Goal: Navigation & Orientation: Understand site structure

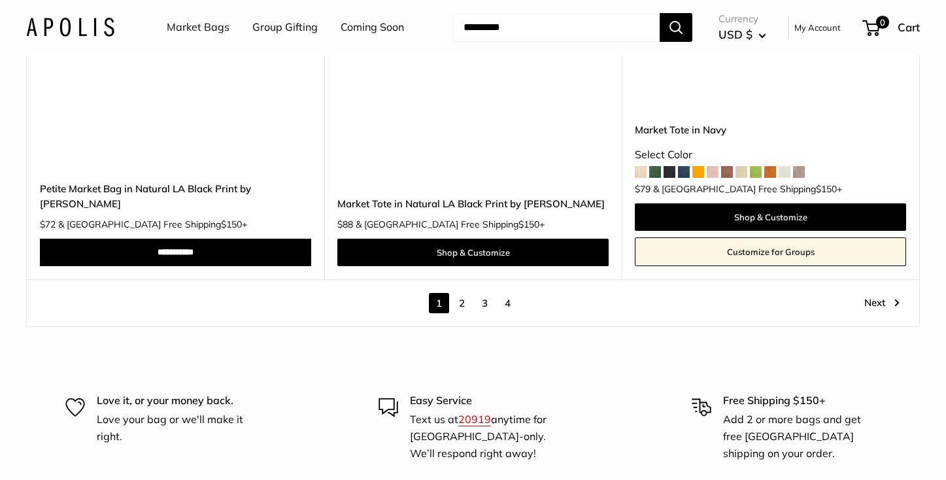
scroll to position [7447, 0]
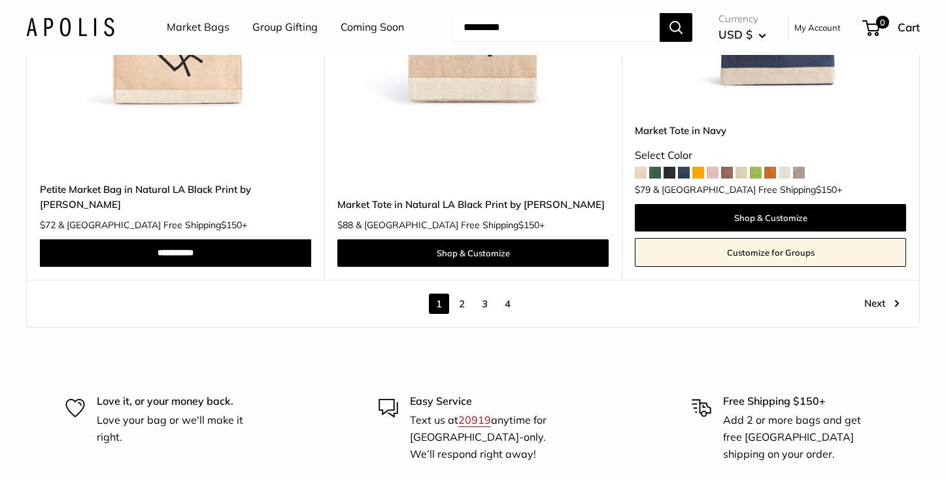
click at [462, 294] on link "2" at bounding box center [462, 304] width 20 height 20
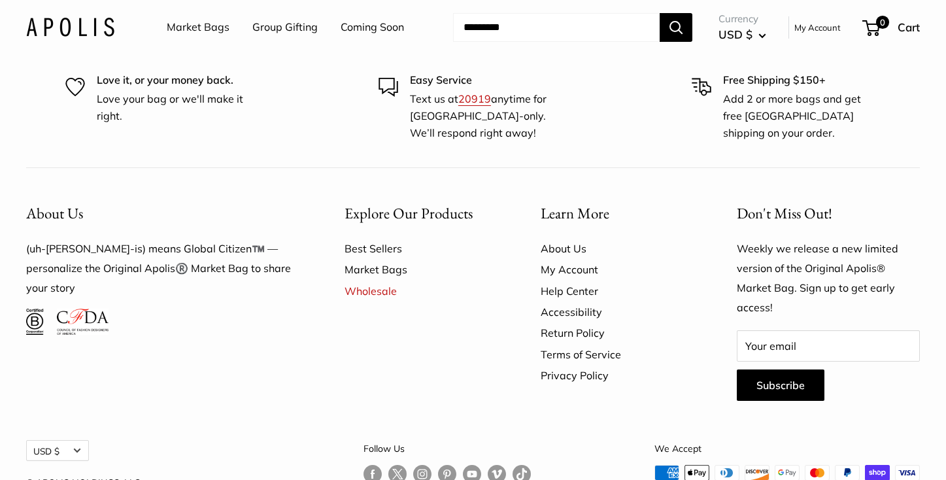
scroll to position [7232, 0]
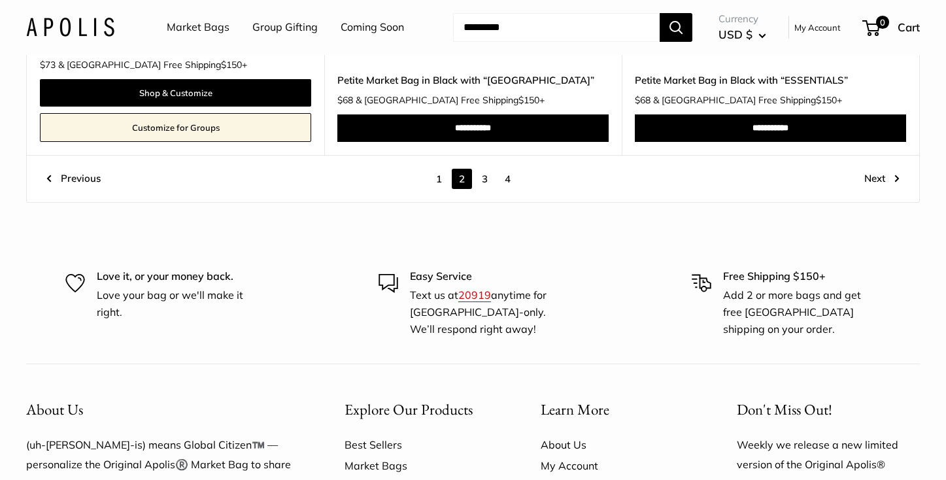
click at [483, 177] on link "3" at bounding box center [485, 179] width 20 height 20
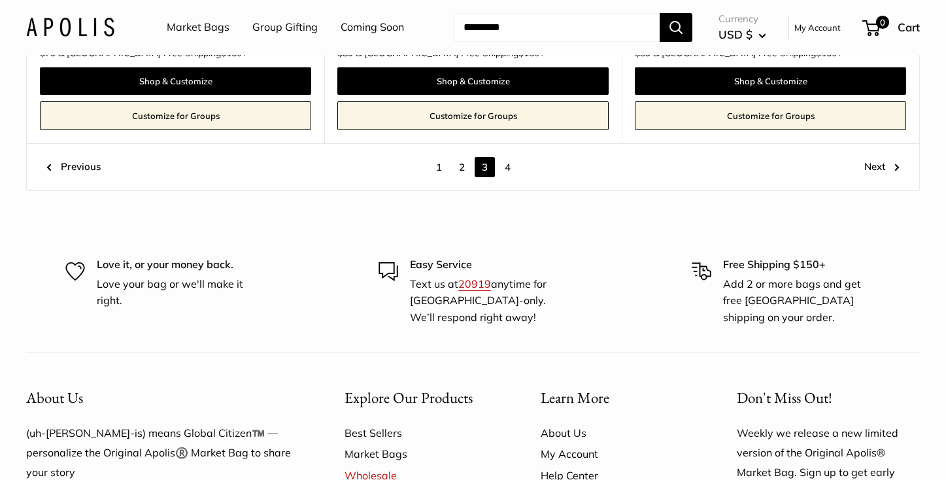
scroll to position [7384, 0]
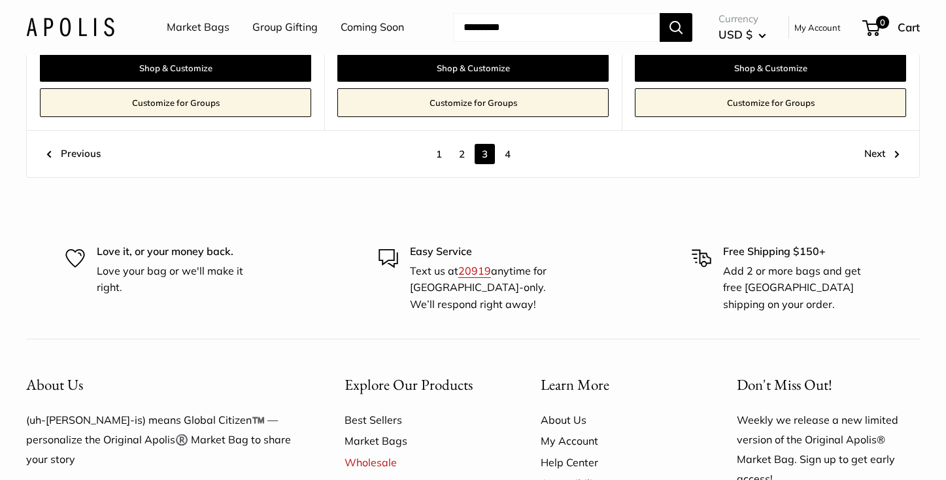
click at [509, 144] on link "4" at bounding box center [508, 154] width 20 height 20
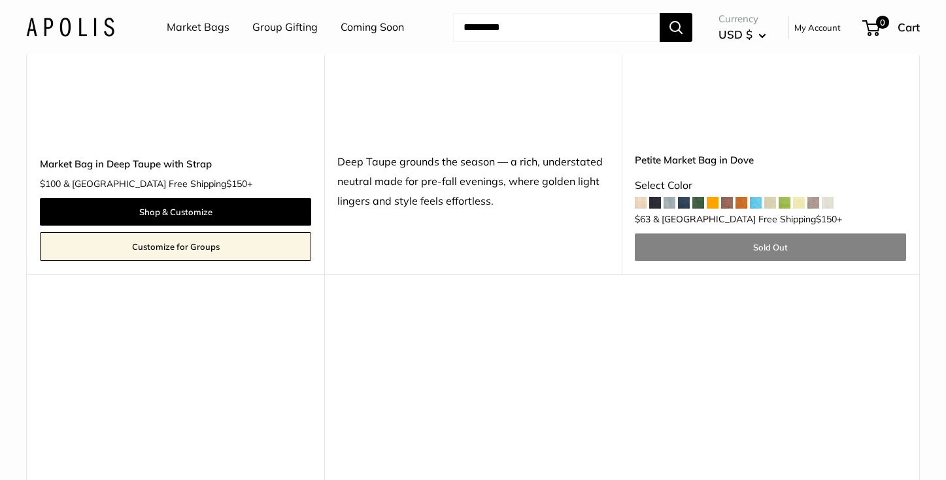
scroll to position [2988, 0]
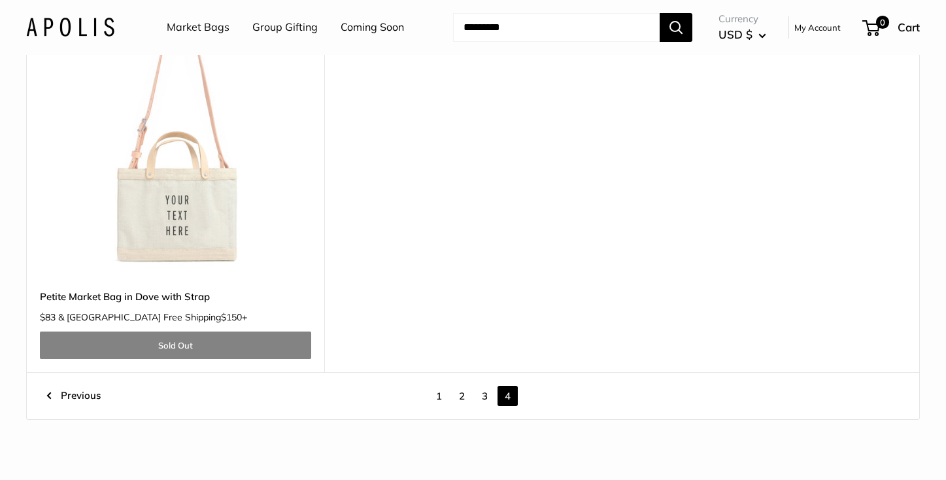
click at [368, 26] on link "Coming Soon" at bounding box center [372, 28] width 63 height 20
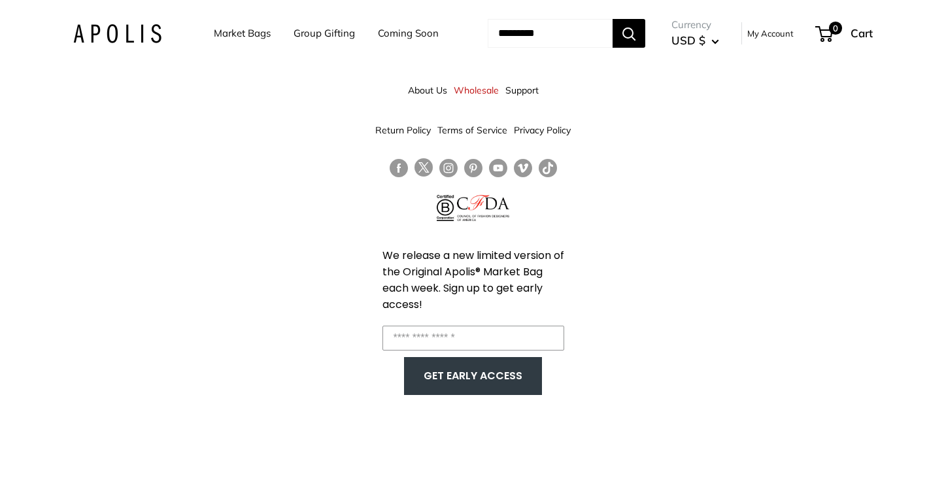
click at [423, 87] on link "About Us" at bounding box center [427, 90] width 39 height 24
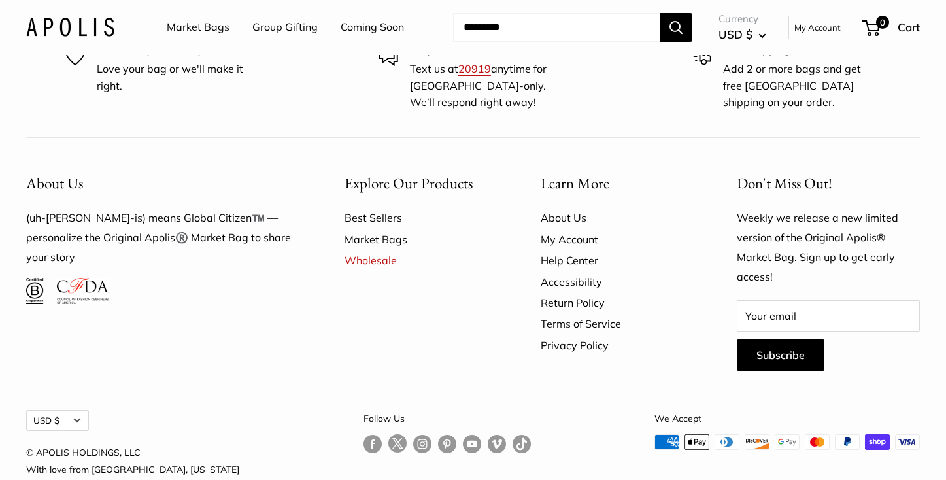
scroll to position [3683, 0]
click at [562, 208] on link "About Us" at bounding box center [616, 218] width 150 height 21
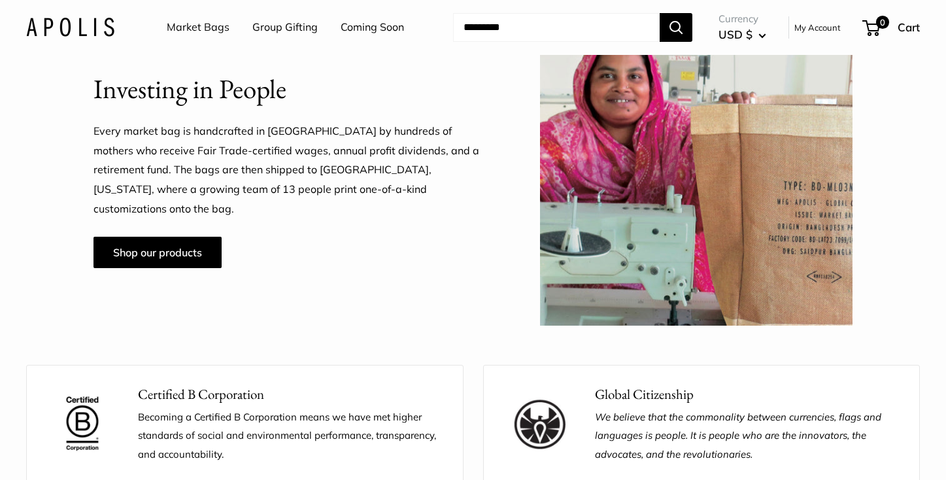
scroll to position [987, 0]
